Goal: Find specific page/section: Find specific page/section

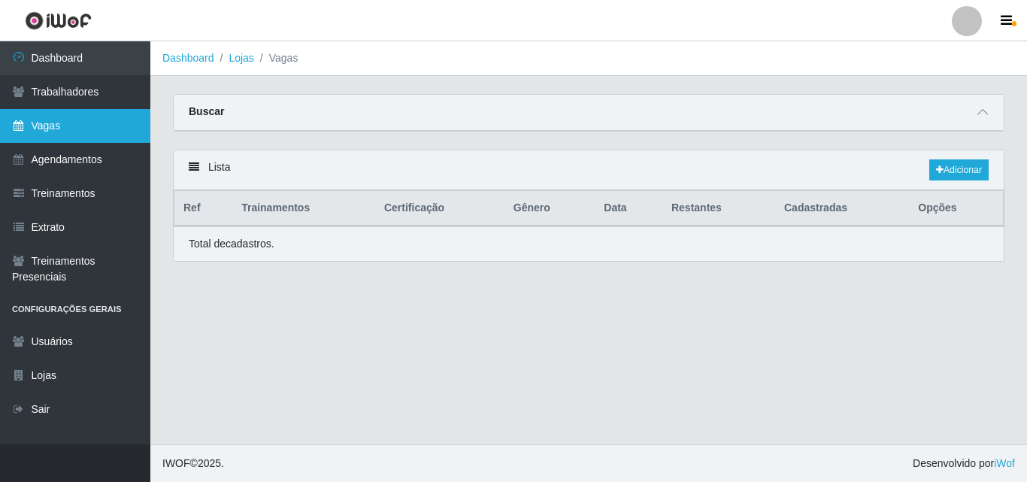
click at [96, 135] on link "Vagas" at bounding box center [75, 126] width 150 height 34
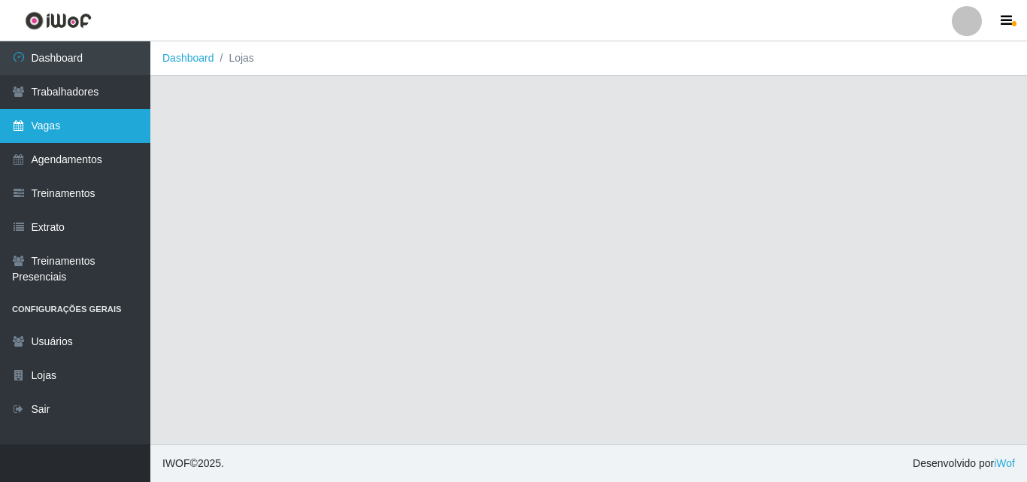
click at [108, 118] on link "Vagas" at bounding box center [75, 126] width 150 height 34
click at [125, 129] on link "Vagas" at bounding box center [75, 126] width 150 height 34
click at [111, 121] on link "Vagas" at bounding box center [75, 126] width 150 height 34
click at [113, 127] on link "Vagas" at bounding box center [75, 126] width 150 height 34
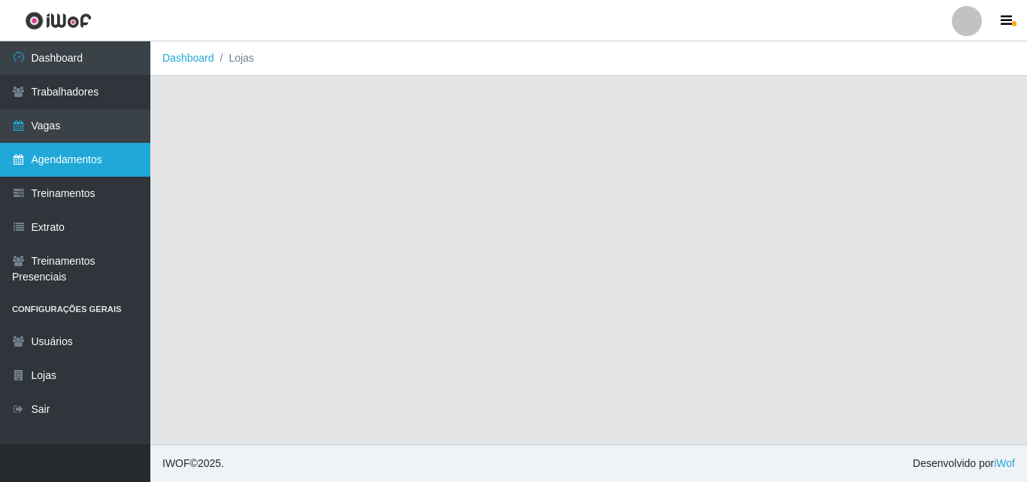
click at [79, 169] on link "Agendamentos" at bounding box center [75, 160] width 150 height 34
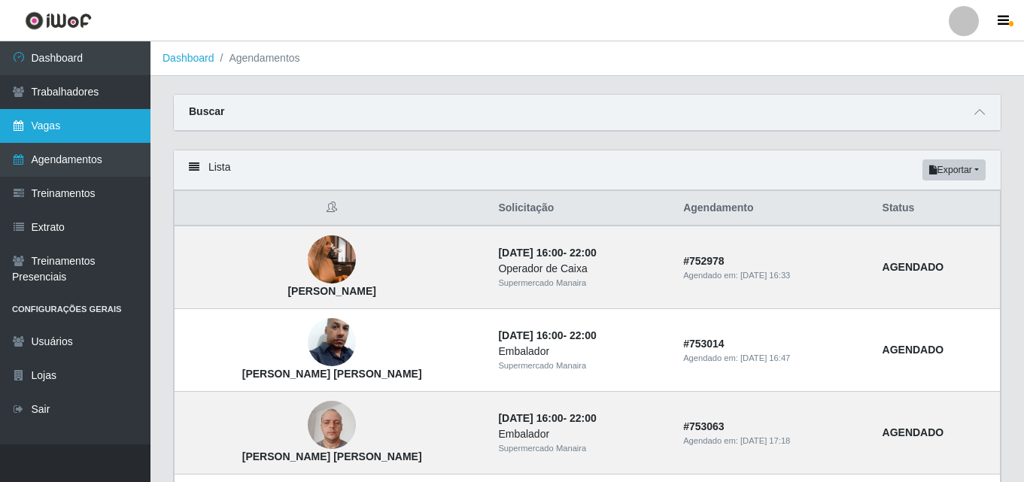
click at [96, 127] on link "Vagas" at bounding box center [75, 126] width 150 height 34
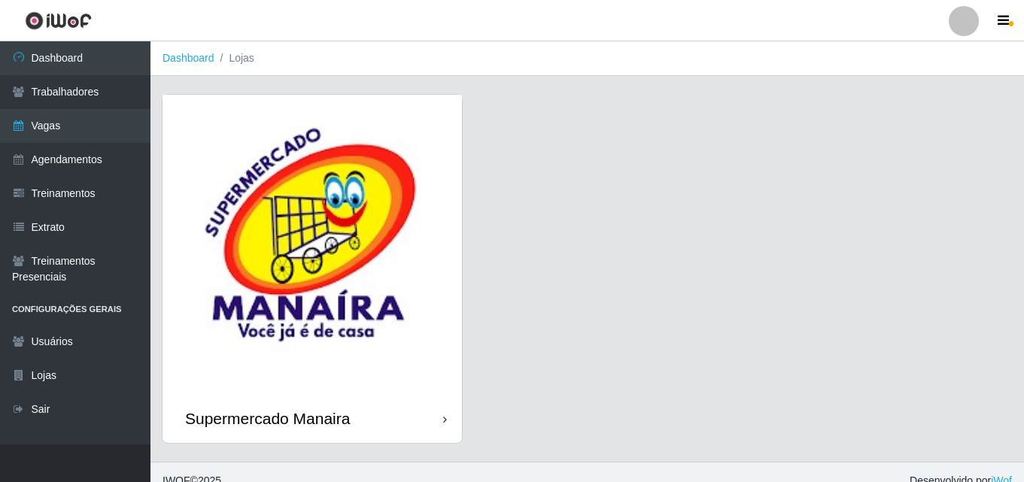
click at [446, 417] on icon at bounding box center [445, 419] width 4 height 11
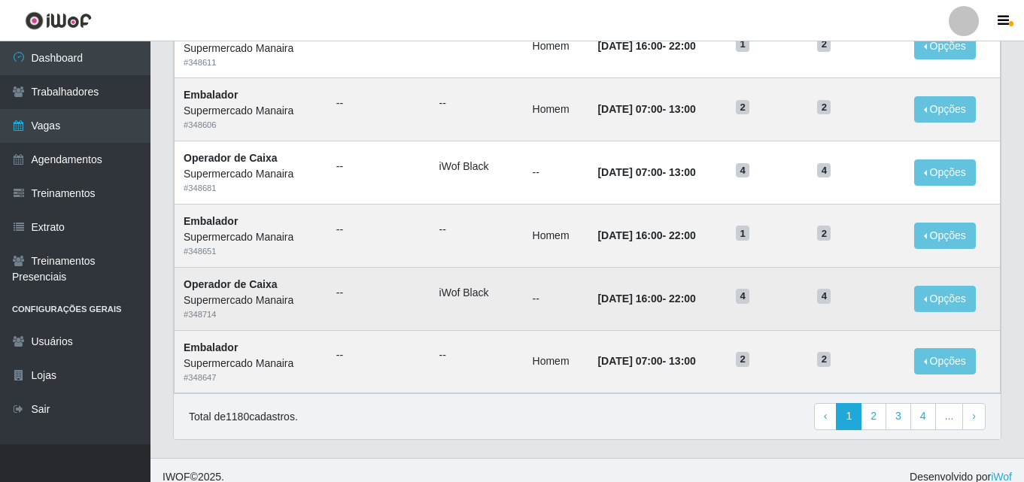
scroll to position [793, 0]
